Goal: Transaction & Acquisition: Purchase product/service

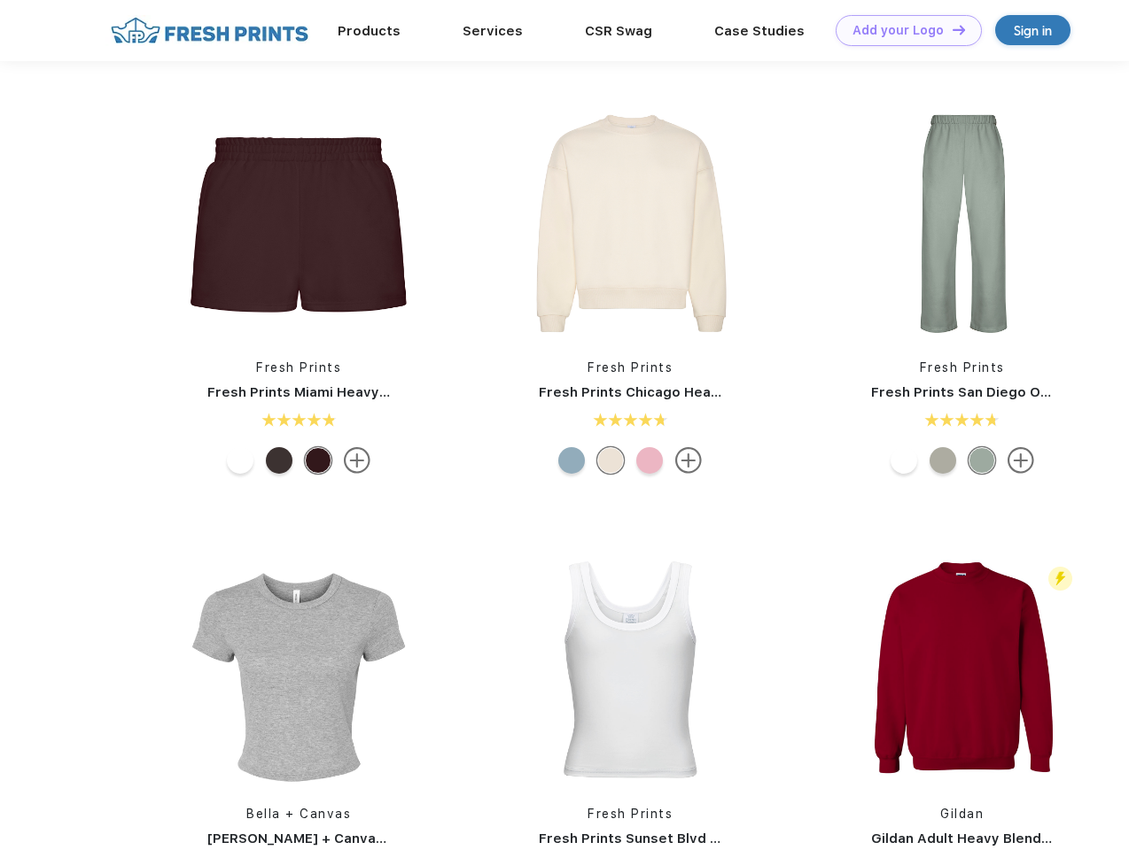
click at [902, 30] on link "Add your Logo Design Tool" at bounding box center [908, 30] width 146 height 31
click at [0, 0] on div "Design Tool" at bounding box center [0, 0] width 0 height 0
click at [951, 29] on link "Add your Logo Design Tool" at bounding box center [908, 30] width 146 height 31
click at [299, 223] on img at bounding box center [299, 223] width 236 height 236
click at [240, 461] on div at bounding box center [240, 460] width 27 height 27
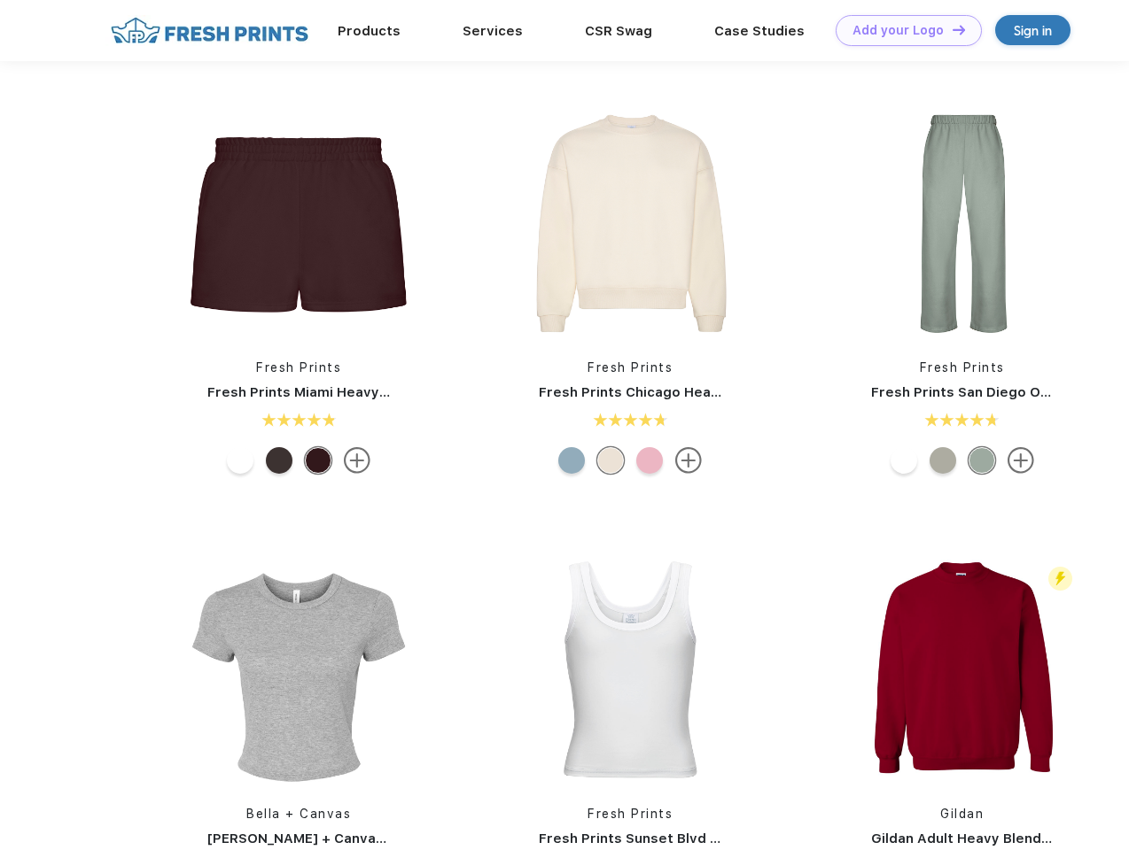
click at [279, 461] on div at bounding box center [279, 460] width 27 height 27
click at [318, 461] on div at bounding box center [318, 460] width 27 height 27
click at [630, 223] on img at bounding box center [630, 223] width 236 height 236
click at [571, 461] on div at bounding box center [571, 460] width 27 height 27
click at [610, 461] on div at bounding box center [610, 460] width 27 height 27
